Goal: Transaction & Acquisition: Purchase product/service

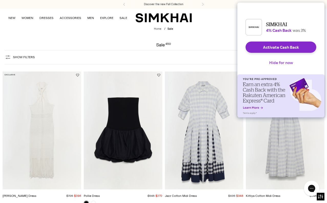
click at [273, 68] on button "Hide for now" at bounding box center [281, 62] width 32 height 11
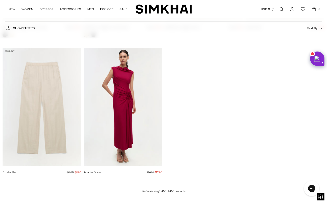
scroll to position [15875, 0]
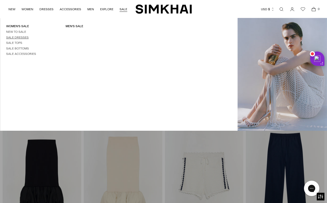
click at [24, 36] on link "Sale Dresses" at bounding box center [17, 38] width 23 height 4
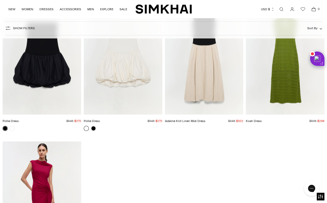
scroll to position [6233, 0]
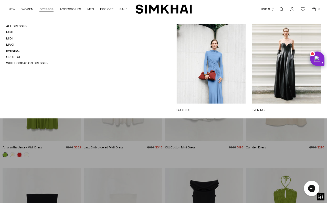
click at [12, 43] on link "Maxi" at bounding box center [9, 45] width 7 height 4
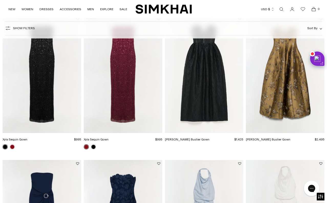
scroll to position [58, 0]
